Goal: Information Seeking & Learning: Check status

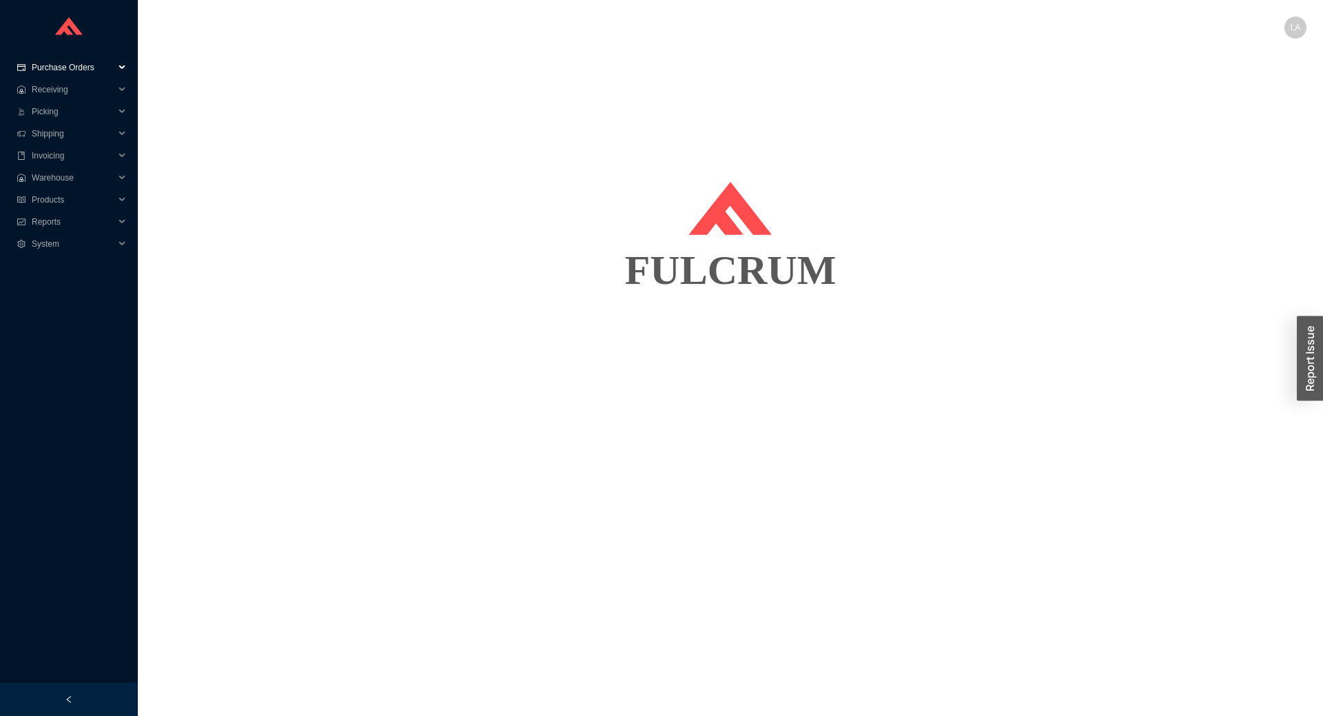
click at [98, 63] on span "Purchase Orders" at bounding box center [73, 68] width 83 height 22
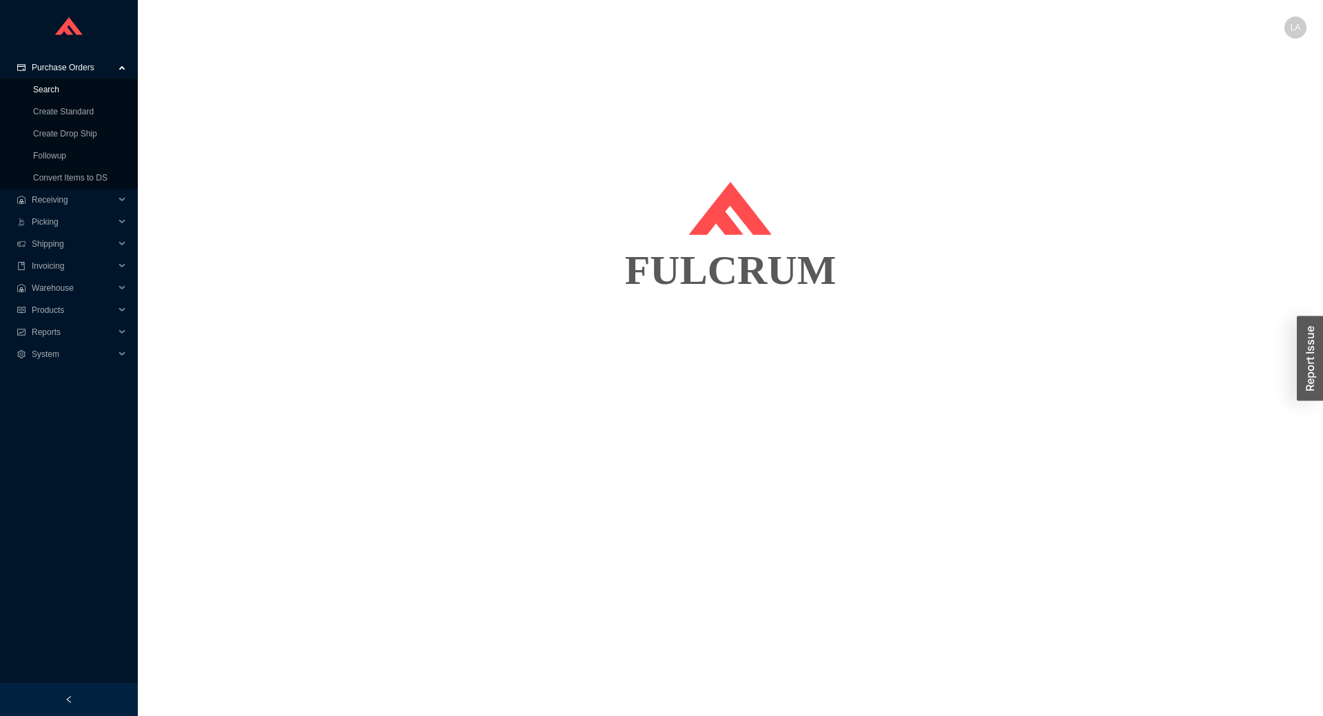
click at [59, 88] on link "Search" at bounding box center [46, 90] width 26 height 10
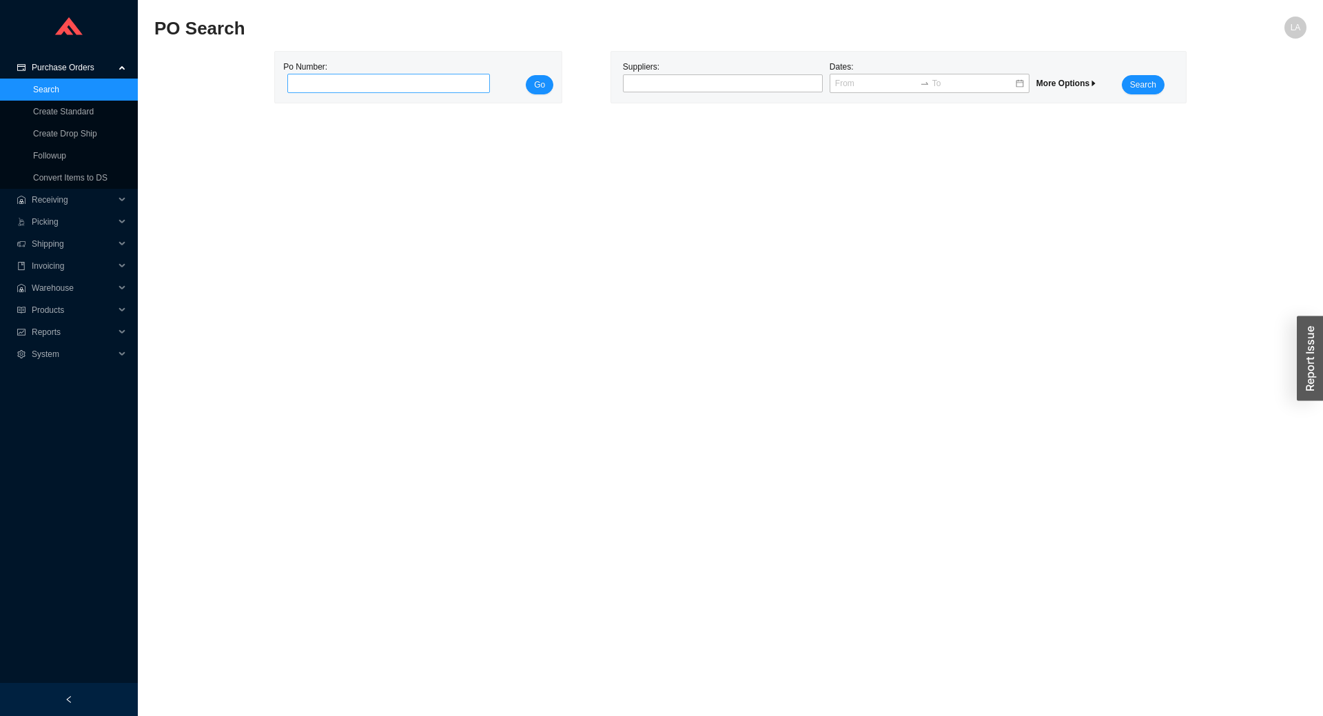
click at [415, 78] on input "tel" at bounding box center [388, 83] width 203 height 19
type input "986436"
click at [537, 79] on span "Go" at bounding box center [539, 85] width 11 height 14
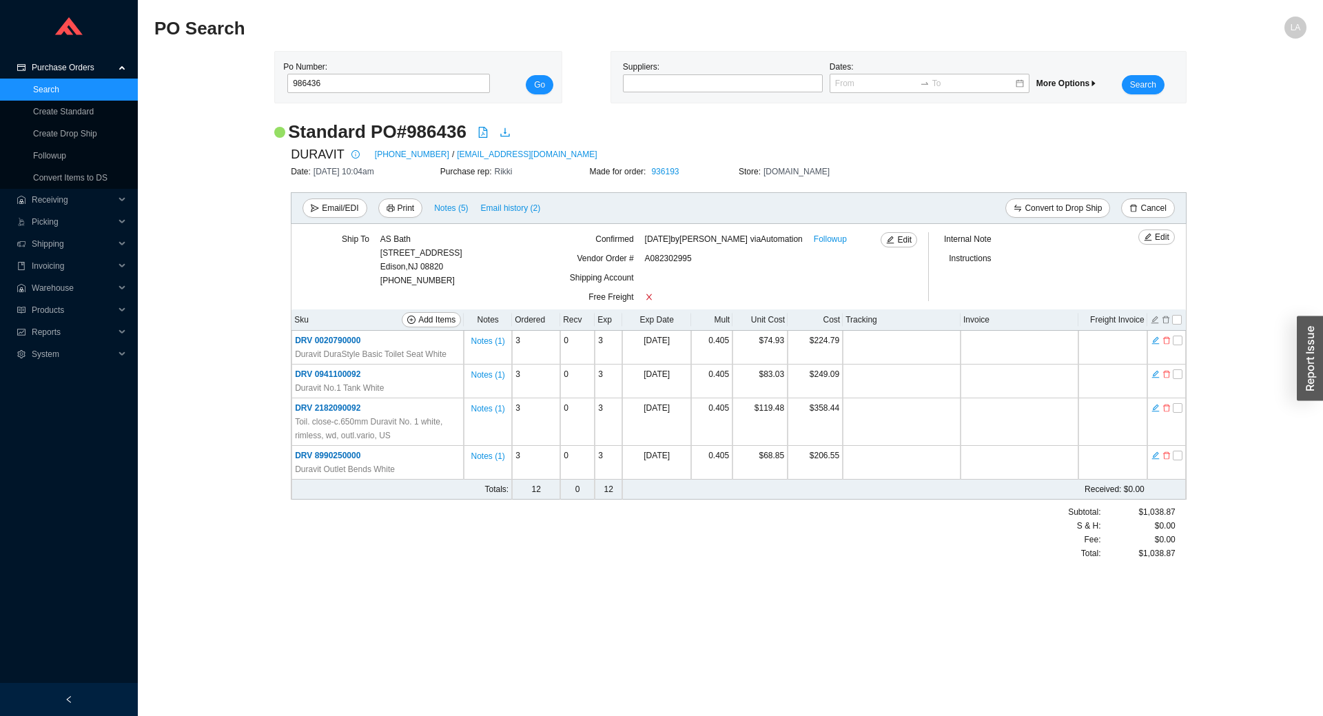
click at [688, 176] on div "Made for order: 936193" at bounding box center [664, 172] width 150 height 14
click at [668, 172] on link "936193" at bounding box center [665, 172] width 28 height 10
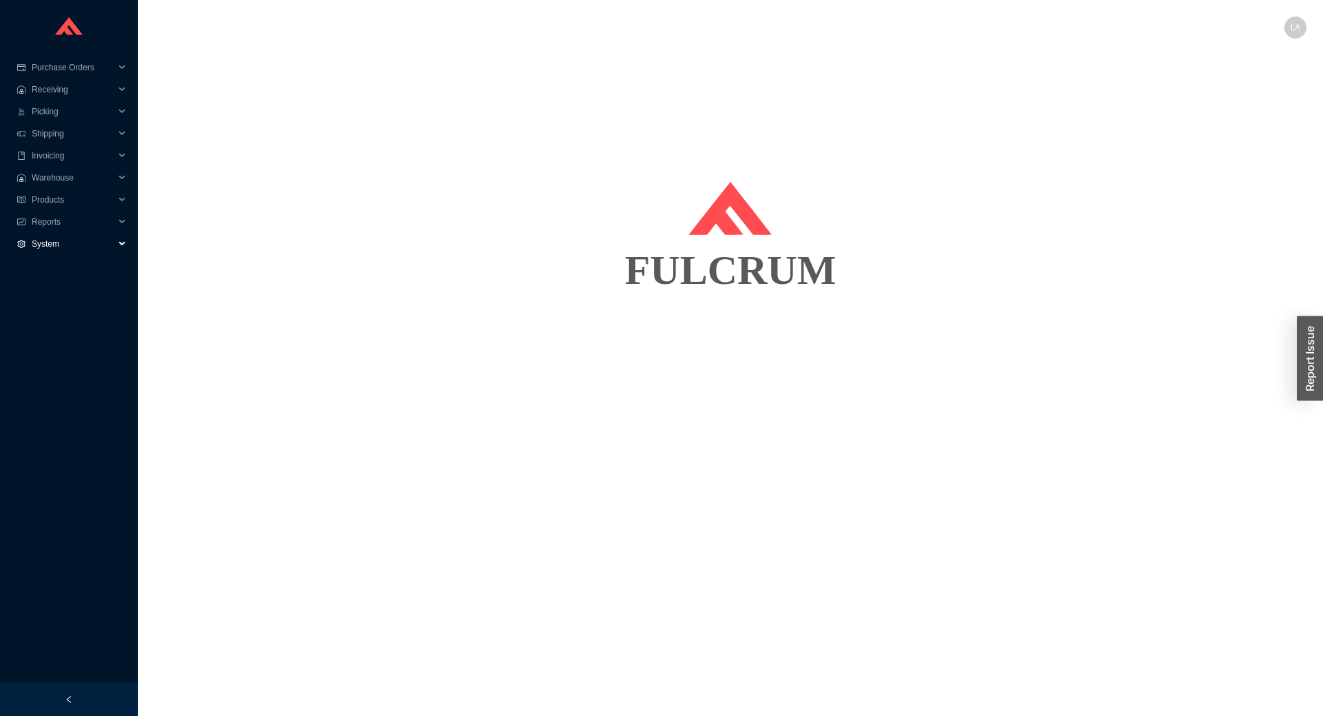
click at [77, 248] on span "System" at bounding box center [73, 244] width 83 height 22
click at [66, 288] on link "Suppliers" at bounding box center [50, 288] width 34 height 10
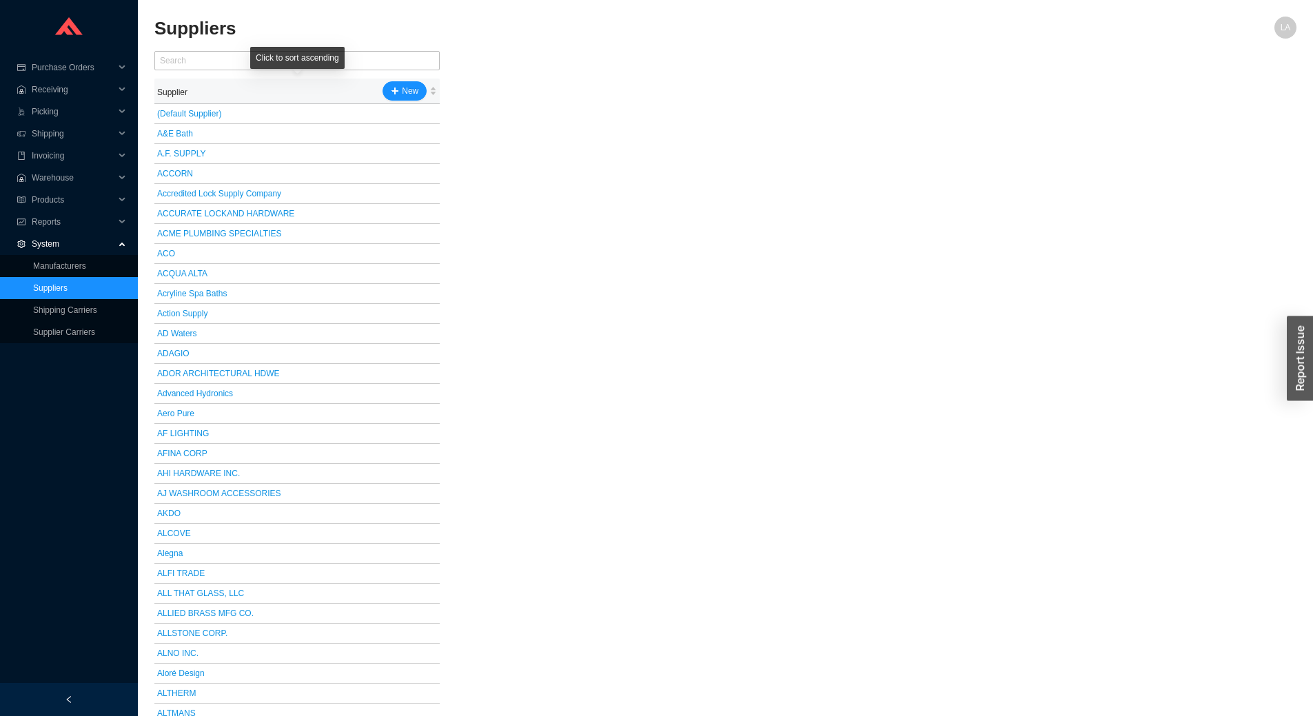
click at [338, 65] on div "Click to sort ascending" at bounding box center [297, 58] width 94 height 22
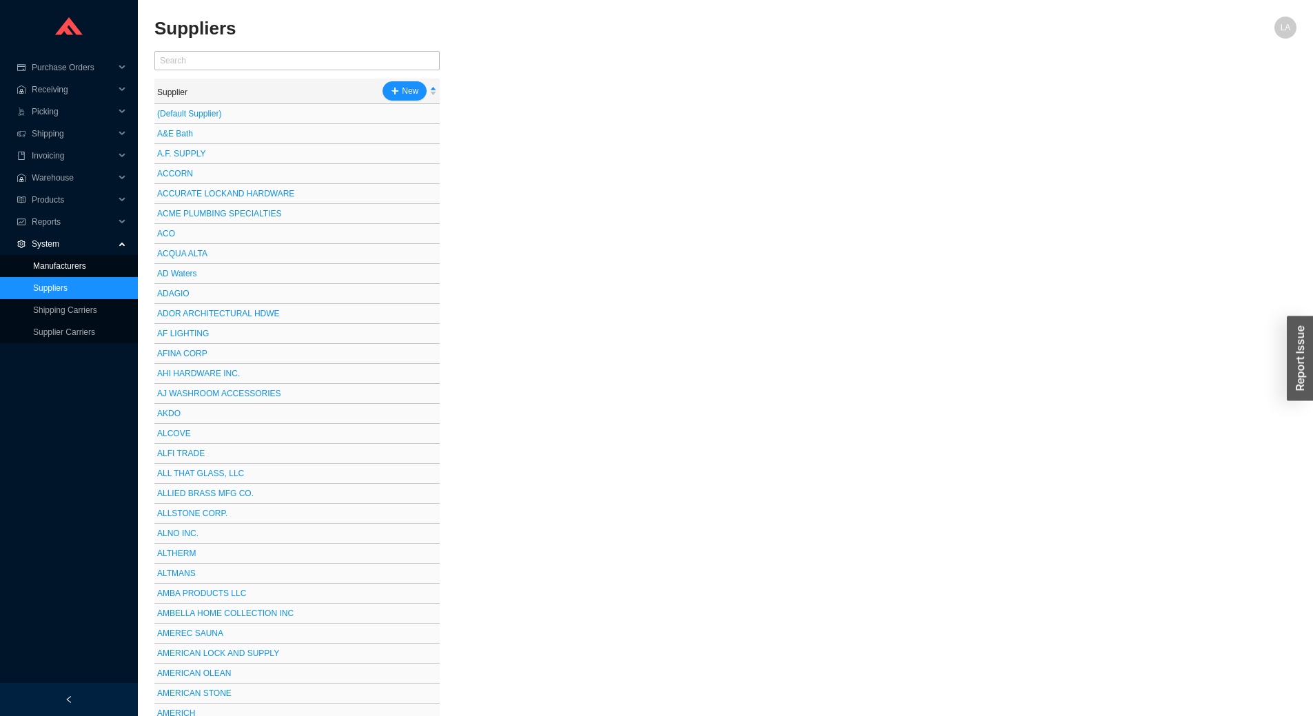
click at [63, 261] on link "Manufacturers" at bounding box center [59, 266] width 53 height 10
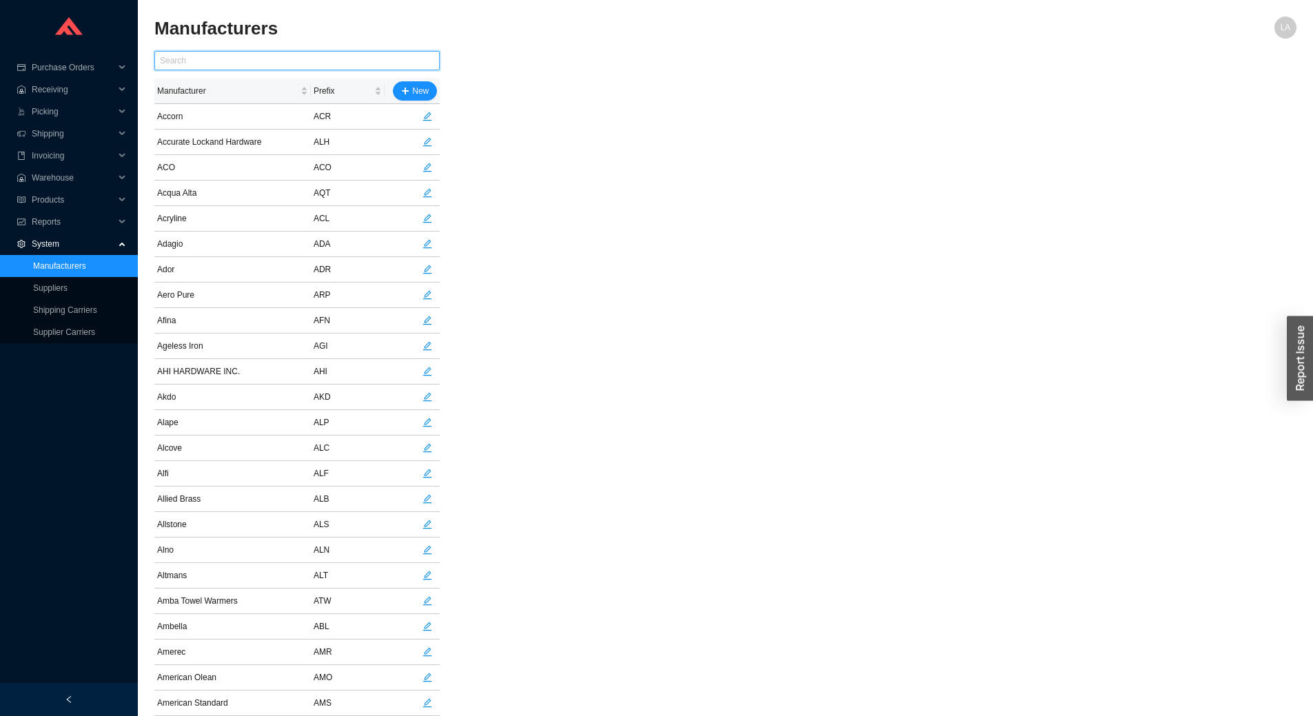
drag, startPoint x: 291, startPoint y: 60, endPoint x: 304, endPoint y: 69, distance: 15.9
click at [292, 60] on input "text" at bounding box center [296, 60] width 285 height 19
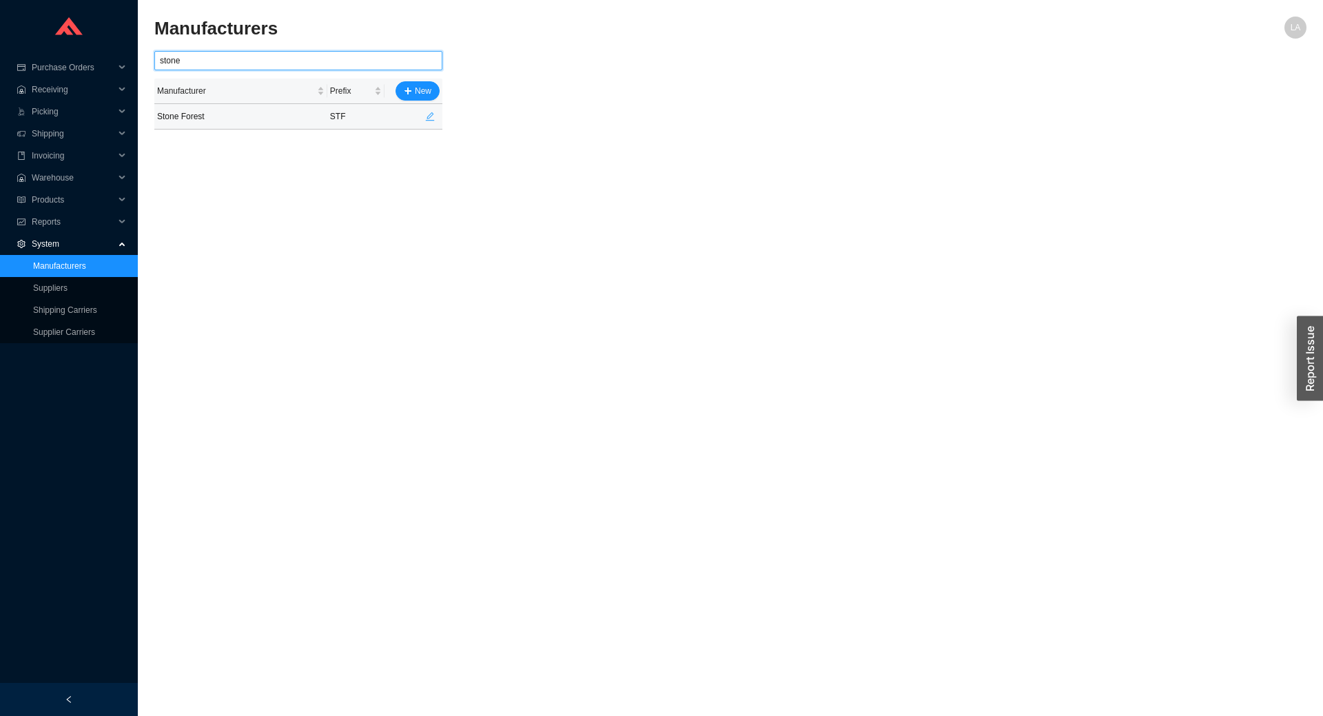
type input "stone"
click at [439, 117] on button "button" at bounding box center [429, 116] width 19 height 19
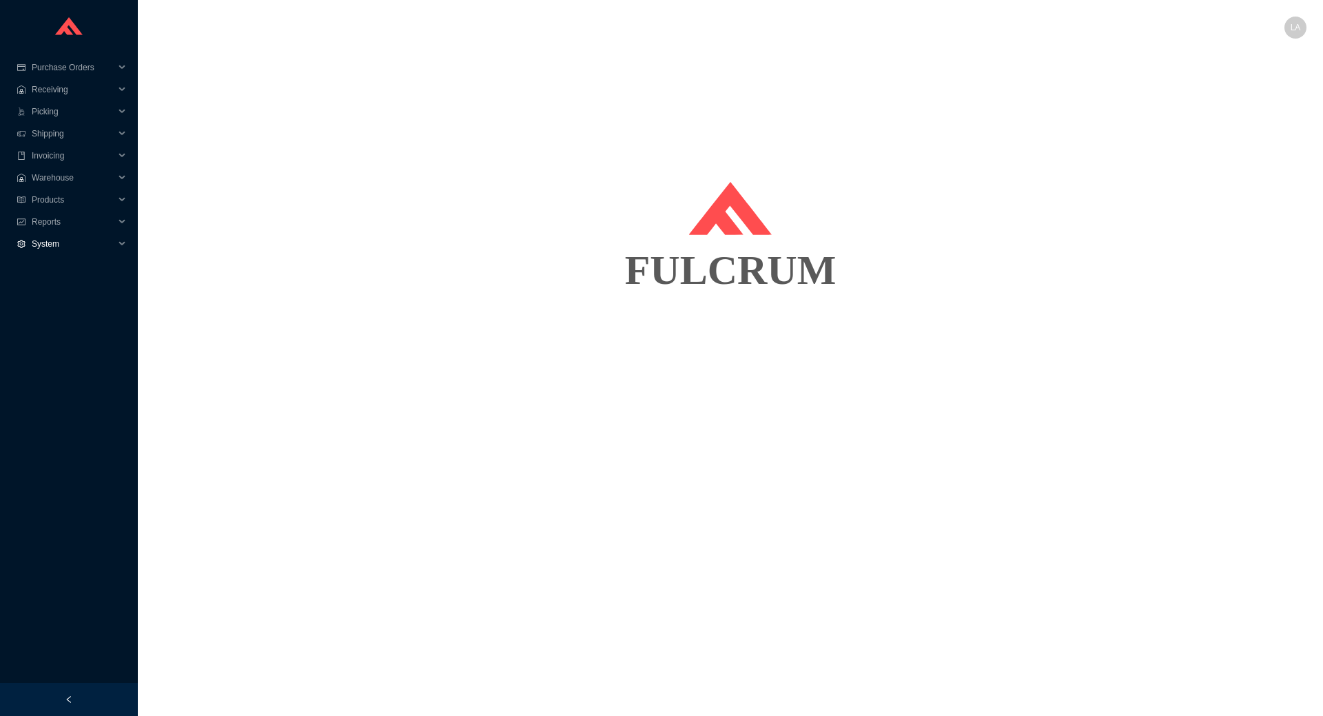
click at [63, 239] on span "System" at bounding box center [73, 244] width 83 height 22
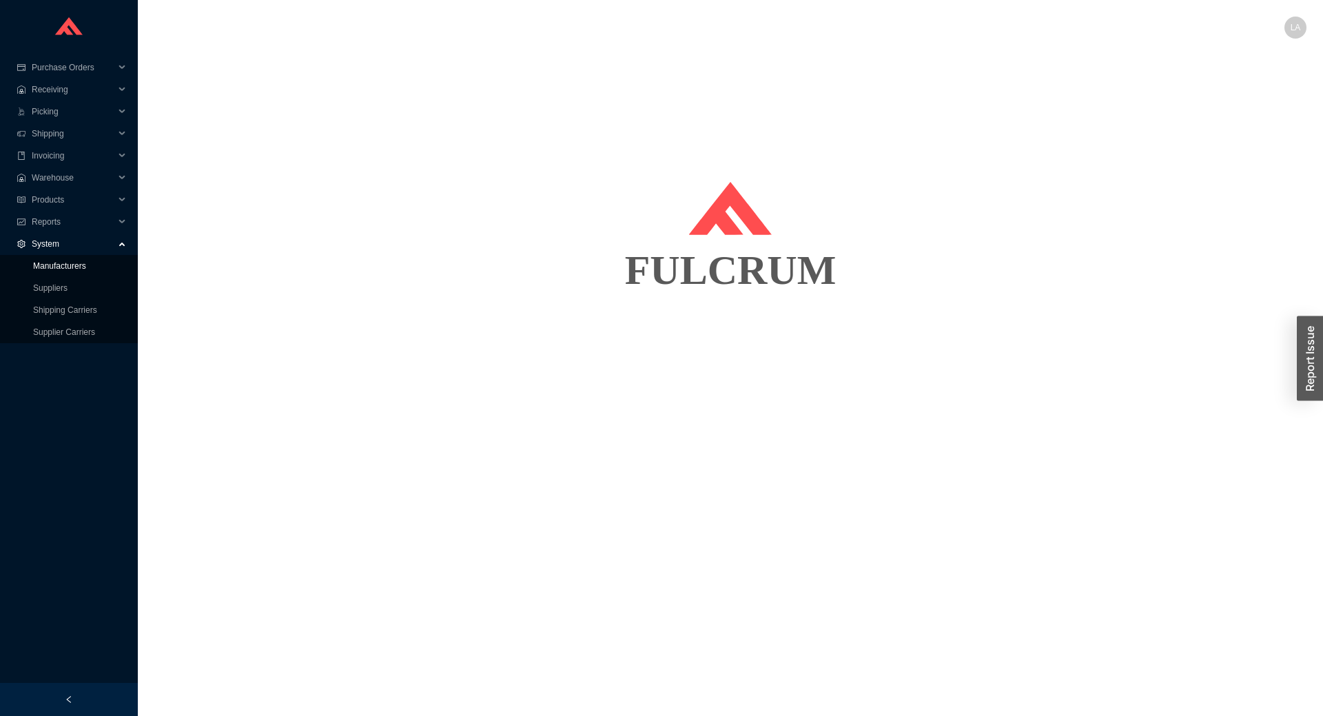
click at [74, 267] on link "Manufacturers" at bounding box center [59, 266] width 53 height 10
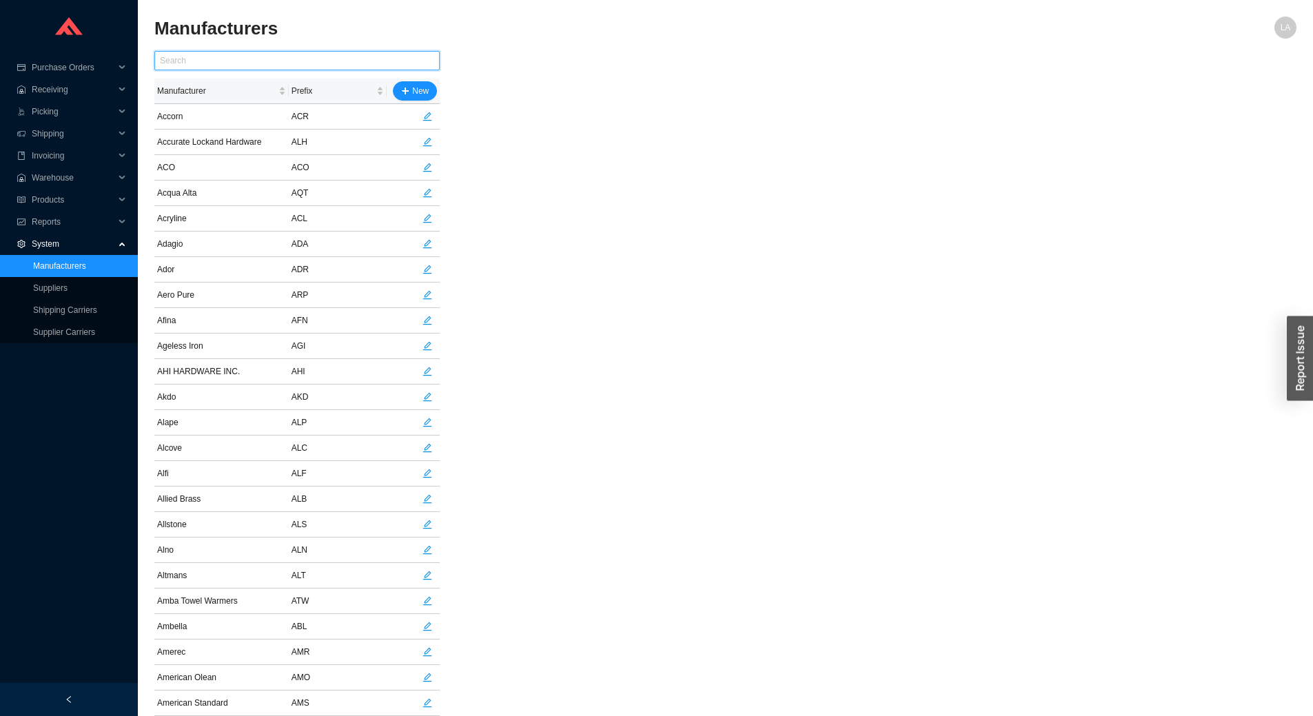
click at [255, 58] on input "text" at bounding box center [296, 60] width 285 height 19
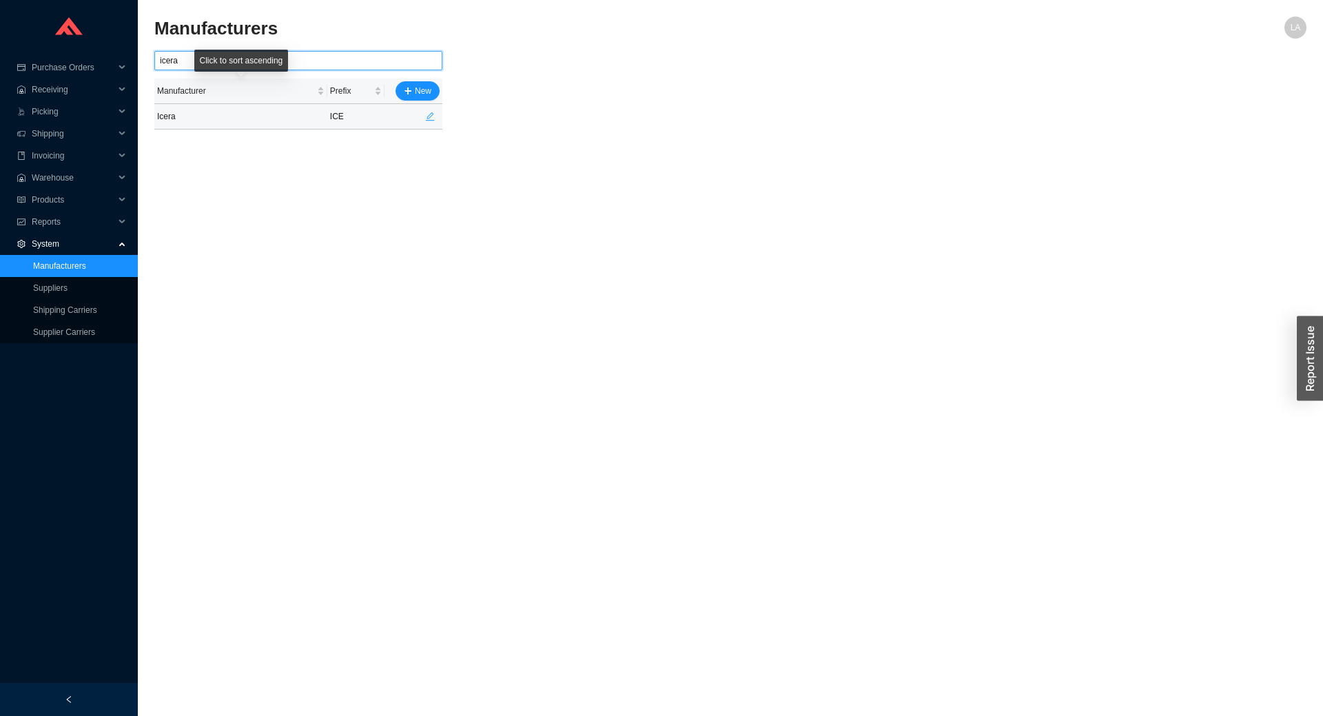
type input "icera"
click at [431, 119] on icon "edit" at bounding box center [430, 117] width 10 height 10
